Goal: Information Seeking & Learning: Learn about a topic

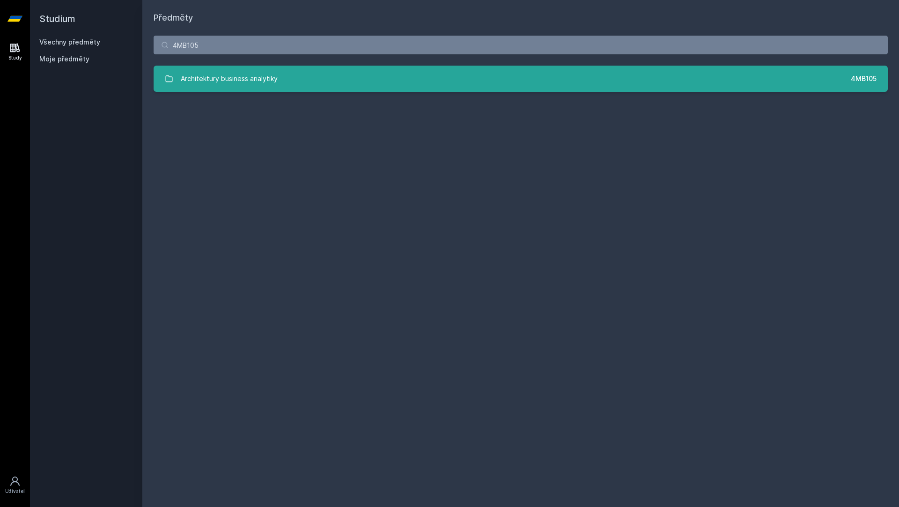
type input "4MB105"
click at [438, 71] on link "Architektury business analytiky 4MB105" at bounding box center [521, 79] width 734 height 26
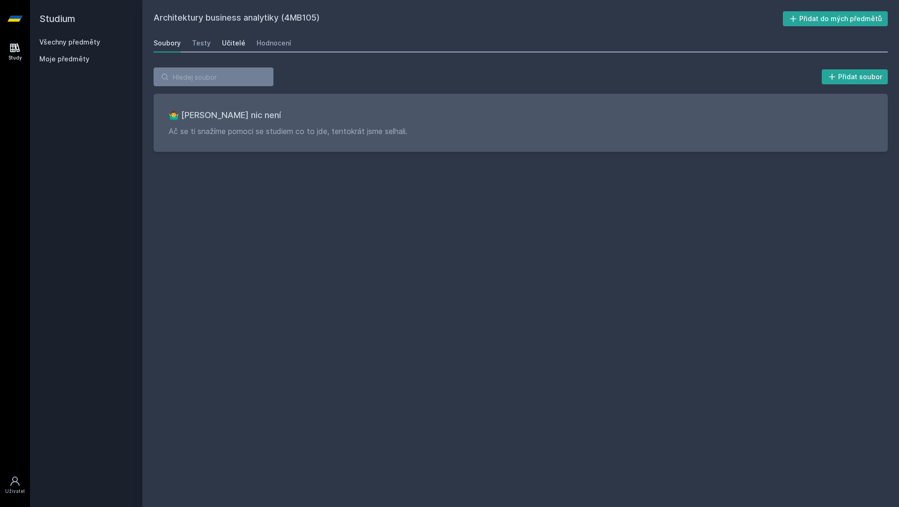
click at [234, 49] on link "Učitelé" at bounding box center [233, 43] width 23 height 19
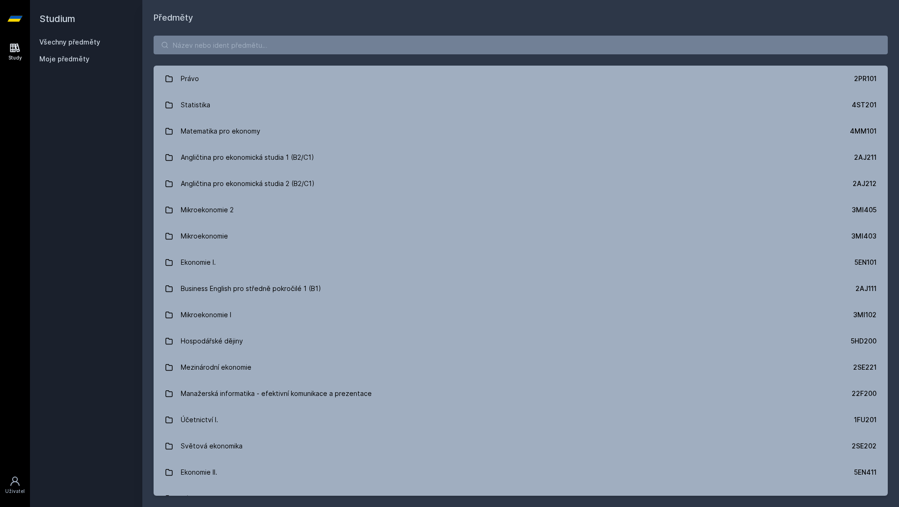
click at [283, 54] on div "Právo 2PR101 Statistika 4ST201 Matematika pro ekonomy 4MM101 Angličtina pro eko…" at bounding box center [520, 265] width 757 height 482
click at [283, 51] on input "search" at bounding box center [521, 45] width 734 height 19
paste input "4IT536"
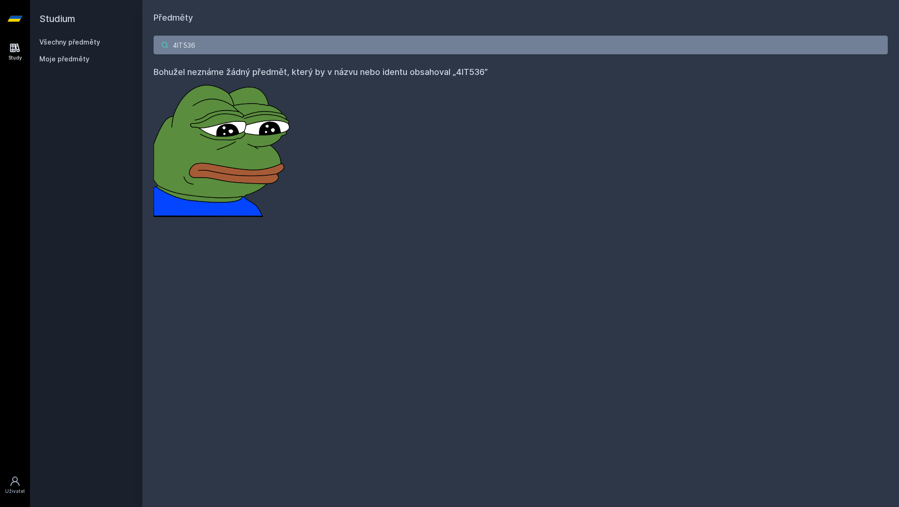
paste input "491"
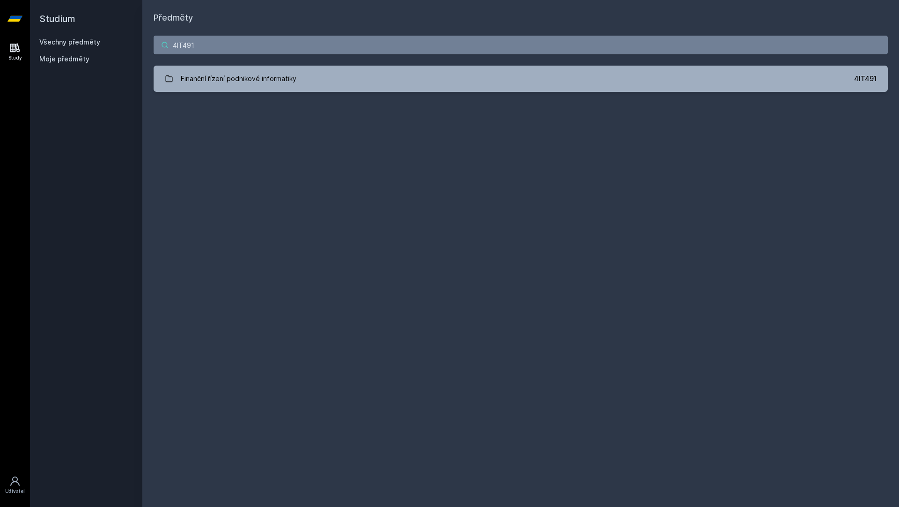
type input "4IT491"
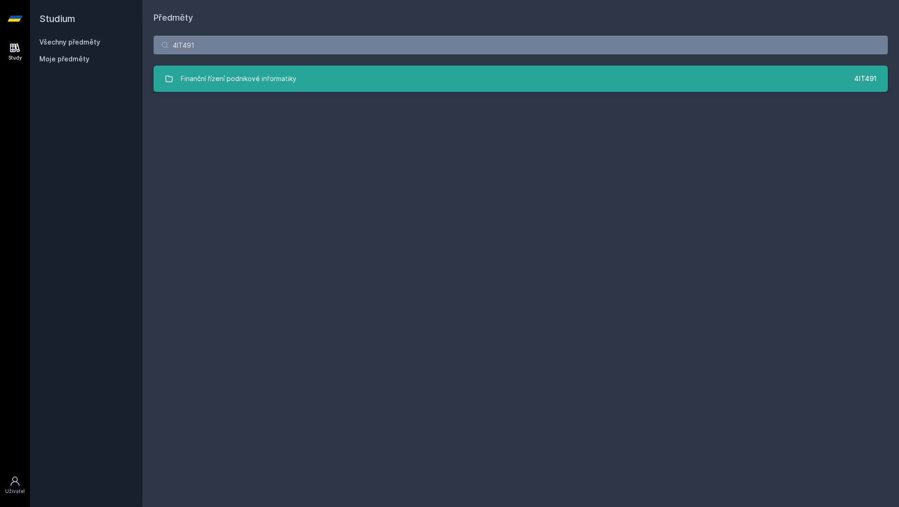
click at [245, 78] on div "Finanční řízení podnikové informatiky" at bounding box center [239, 78] width 116 height 19
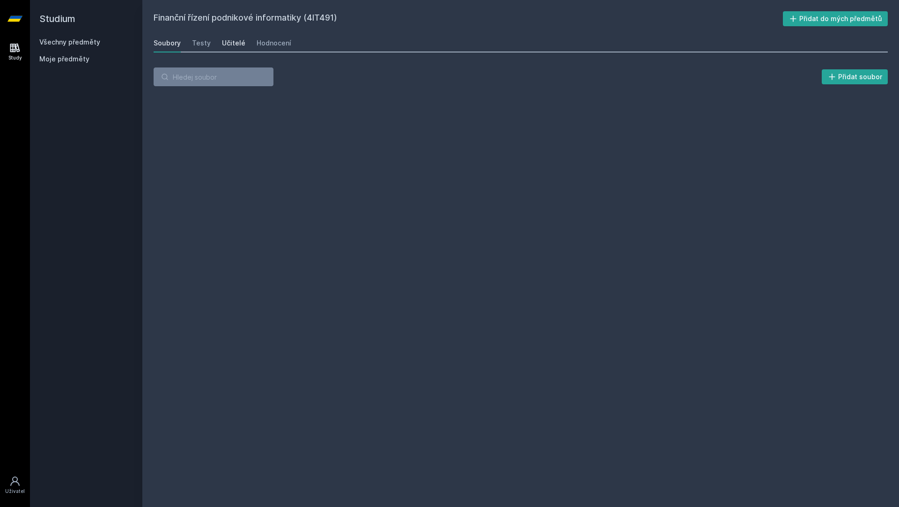
click at [231, 48] on link "Učitelé" at bounding box center [233, 43] width 23 height 19
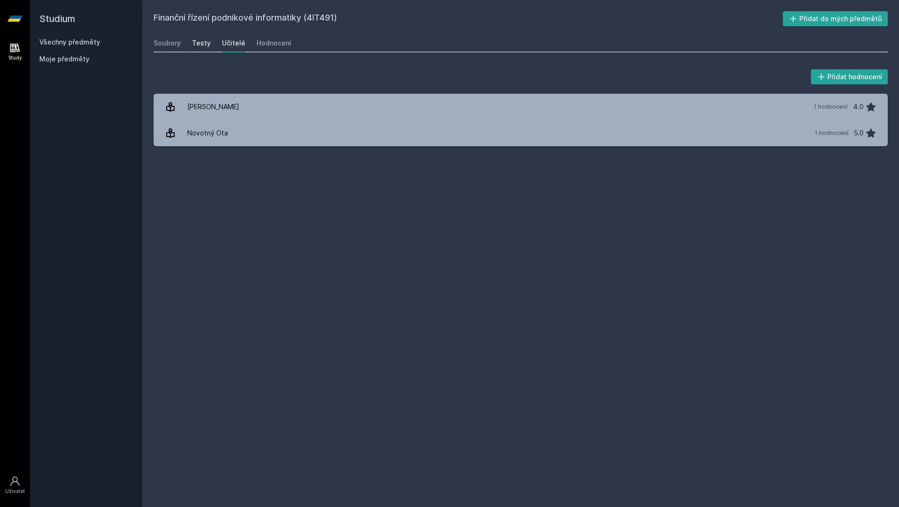
click at [201, 47] on div "Testy" at bounding box center [201, 42] width 19 height 9
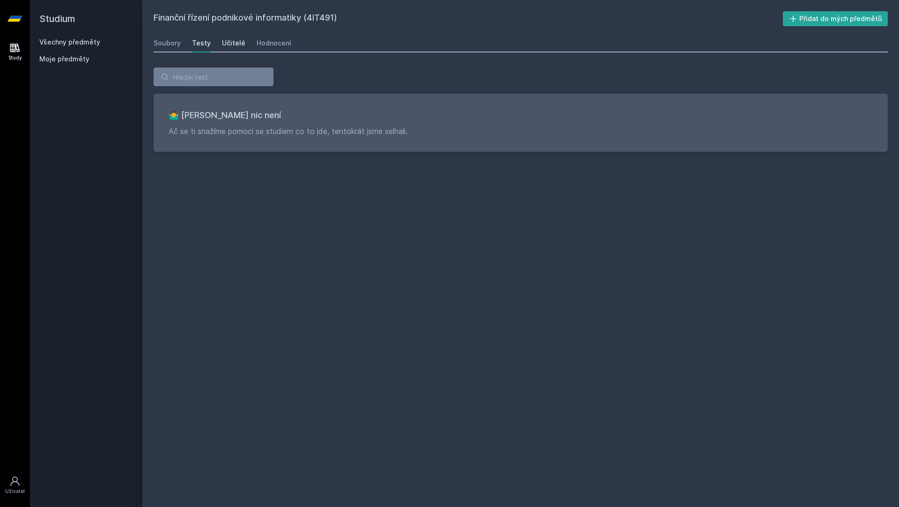
click at [226, 46] on div "Učitelé" at bounding box center [233, 42] width 23 height 9
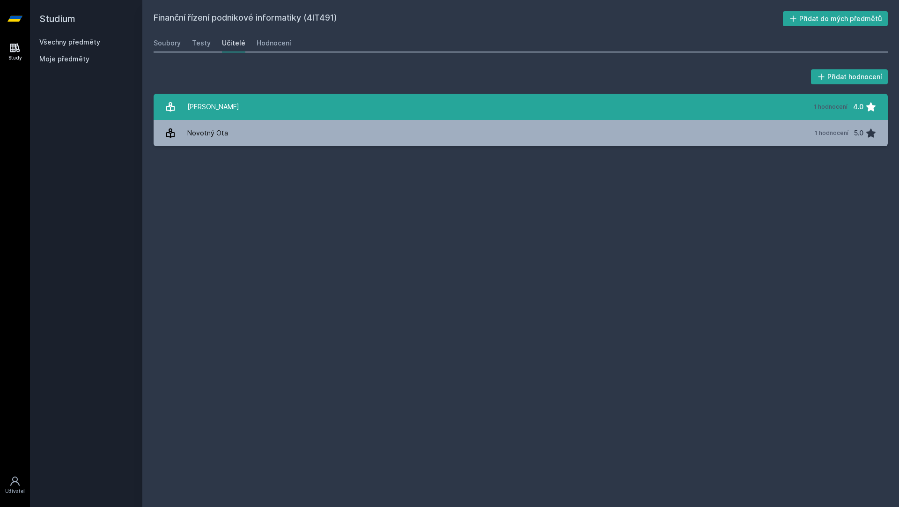
click at [271, 109] on link "[PERSON_NAME] 1 hodnocení 4.0" at bounding box center [521, 107] width 734 height 26
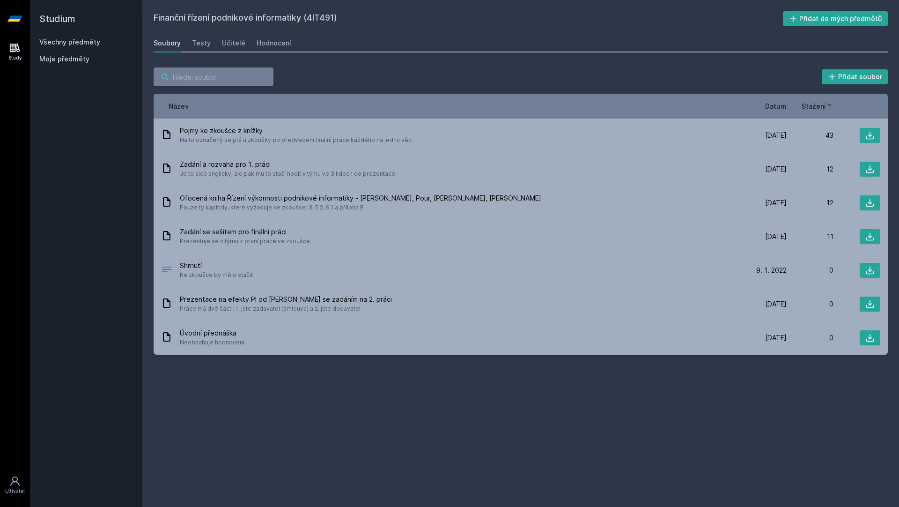
click at [233, 81] on input "search" at bounding box center [214, 76] width 120 height 19
paste input "4IT501"
type input "4IT501"
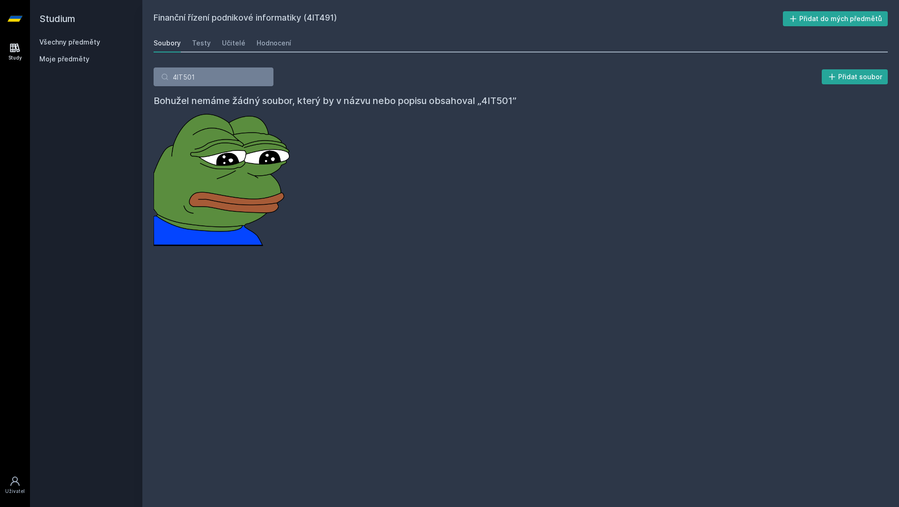
click at [53, 42] on link "Všechny předměty" at bounding box center [69, 42] width 61 height 8
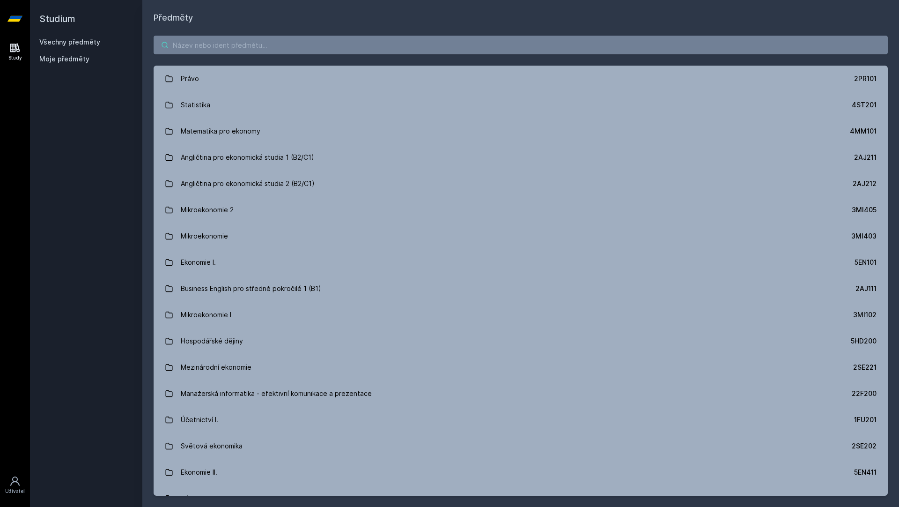
click at [195, 51] on input "search" at bounding box center [521, 45] width 734 height 19
paste input "4IT501"
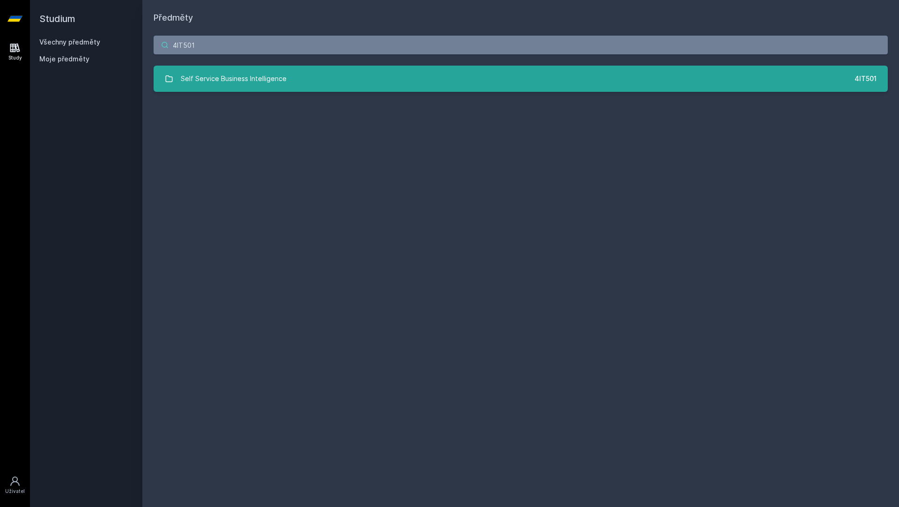
type input "4IT501"
click at [217, 78] on div "Self Service Business Intelligence" at bounding box center [234, 78] width 106 height 19
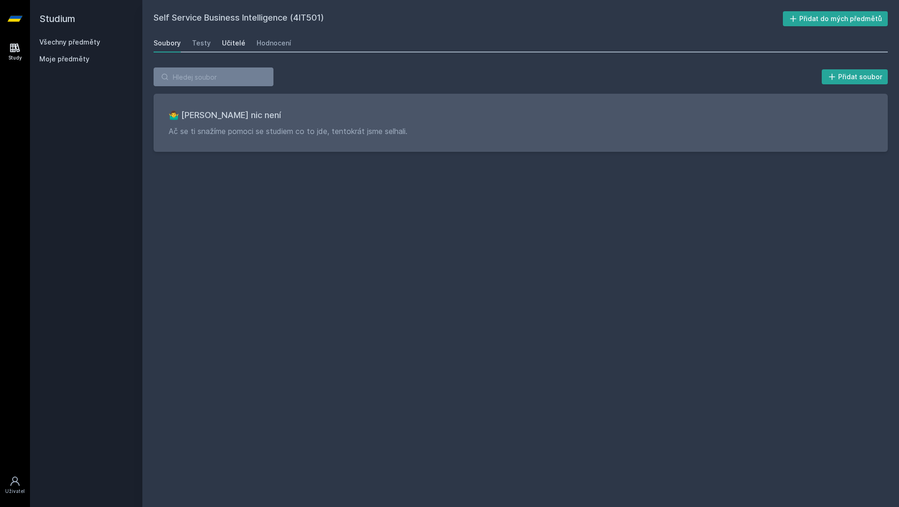
click at [235, 50] on link "Učitelé" at bounding box center [233, 43] width 23 height 19
